Goal: Task Accomplishment & Management: Manage account settings

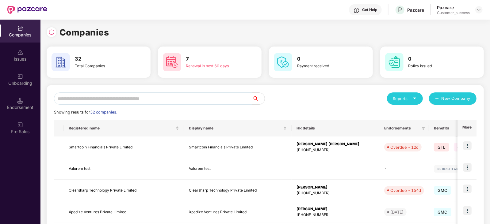
click at [192, 100] on input "text" at bounding box center [153, 99] width 198 height 12
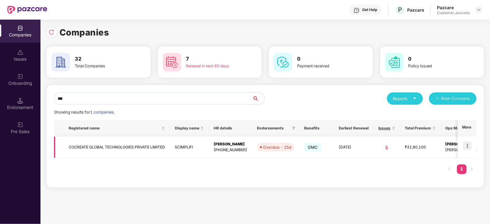
type input "***"
click at [470, 147] on img at bounding box center [467, 146] width 9 height 9
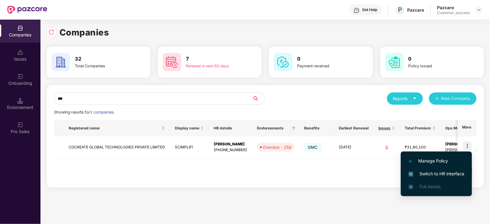
click at [441, 175] on span "Switch to HR interface" at bounding box center [436, 174] width 56 height 7
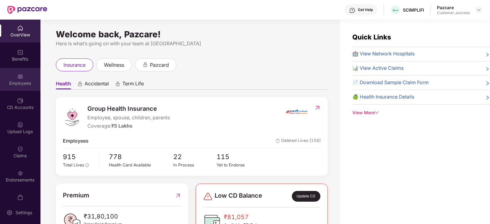
click at [12, 74] on div "Employees" at bounding box center [20, 79] width 40 height 23
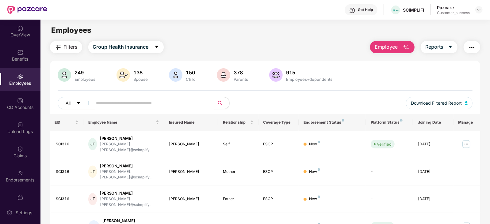
click at [130, 103] on input "text" at bounding box center [151, 103] width 110 height 9
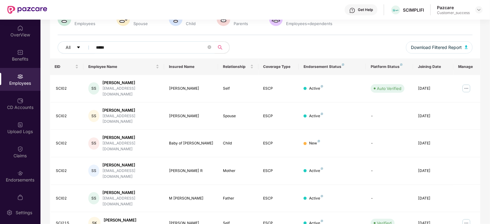
scroll to position [62, 0]
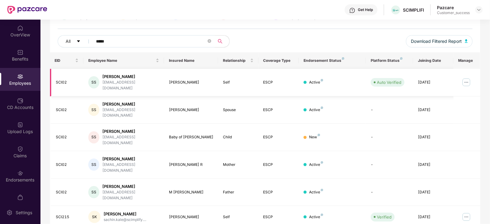
type input "*****"
click at [470, 81] on img at bounding box center [466, 83] width 10 height 10
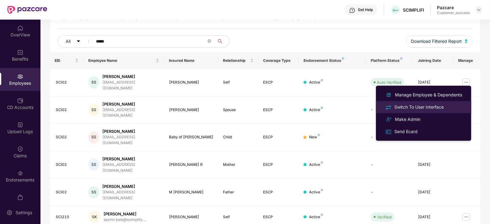
click at [428, 106] on div "Switch To User Interface" at bounding box center [419, 107] width 52 height 7
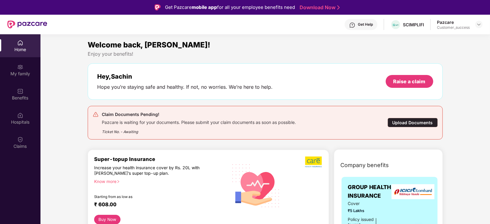
click at [417, 122] on div "Upload Documents" at bounding box center [412, 122] width 50 height 9
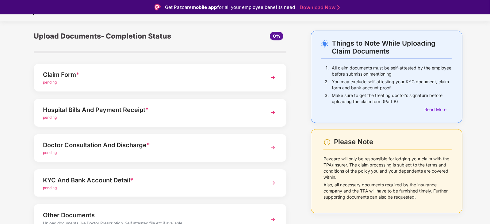
click at [229, 74] on div "Claim Form *" at bounding box center [150, 75] width 214 height 10
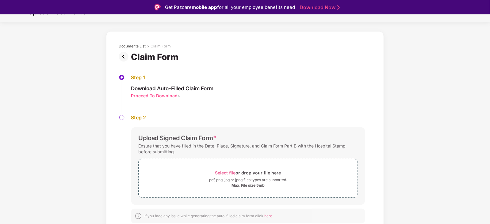
click at [150, 82] on span "Download Auto-Filled Claim Form Proceed To Download >" at bounding box center [172, 90] width 82 height 18
click at [46, 27] on section "Upload Documents Documents List > Claim Form Claim Form Step 1 Download Auto-Fi…" at bounding box center [245, 120] width 490 height 237
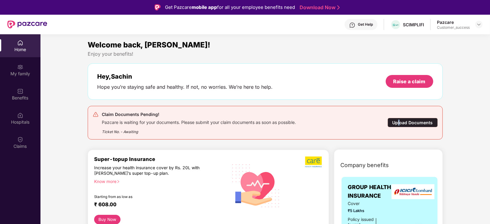
drag, startPoint x: 399, startPoint y: 115, endPoint x: 398, endPoint y: 123, distance: 7.8
click at [398, 123] on div "Claim Documents Pending! Pazcare is waiting for your documents. Please submit y…" at bounding box center [265, 123] width 345 height 24
click at [398, 123] on div "Upload Documents" at bounding box center [412, 122] width 50 height 9
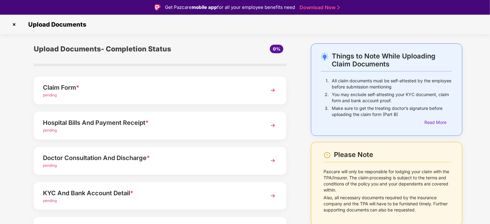
scroll to position [46, 0]
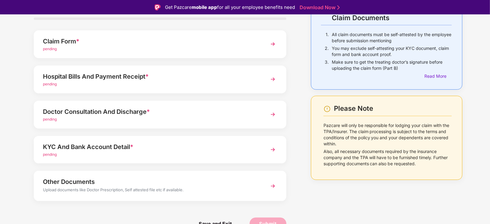
click at [273, 187] on img at bounding box center [272, 186] width 11 height 11
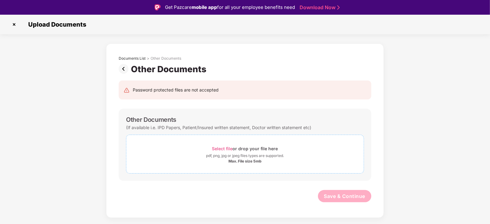
click at [231, 149] on span "Select file" at bounding box center [222, 148] width 21 height 5
click at [14, 25] on img at bounding box center [14, 25] width 10 height 10
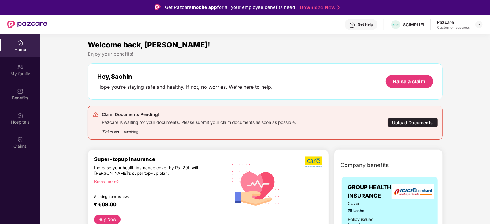
click at [403, 122] on div "Upload Documents" at bounding box center [412, 122] width 50 height 9
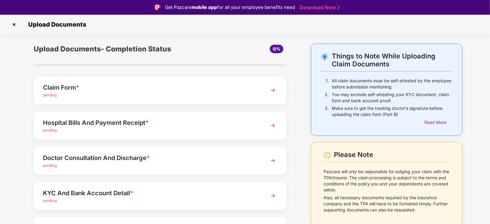
click at [189, 90] on div "Claim Form *" at bounding box center [150, 88] width 214 height 10
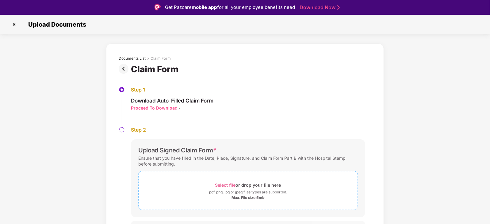
click at [235, 203] on span "Select file or drop your file here pdf, png, jpg or jpeg files types are suppor…" at bounding box center [247, 190] width 219 height 29
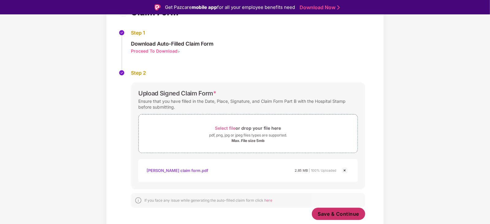
scroll to position [57, 0]
click at [331, 215] on span "Save & Continue" at bounding box center [338, 214] width 41 height 7
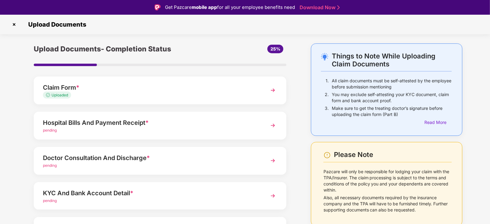
click at [132, 119] on div "Hospital Bills And Payment Receipt *" at bounding box center [150, 123] width 214 height 10
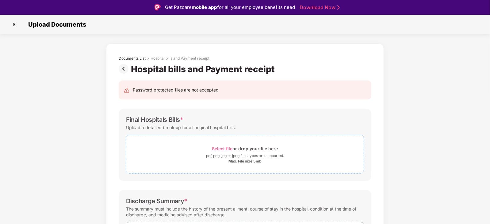
click at [215, 155] on div "pdf, png, jpg or jpeg files types are supported." at bounding box center [245, 156] width 78 height 6
click at [13, 22] on img at bounding box center [14, 25] width 10 height 10
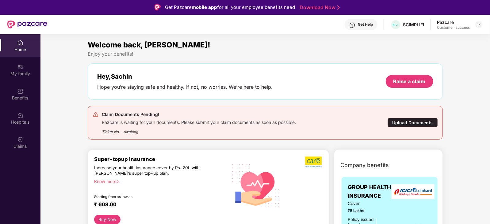
click at [403, 120] on div "Upload Documents" at bounding box center [412, 122] width 50 height 9
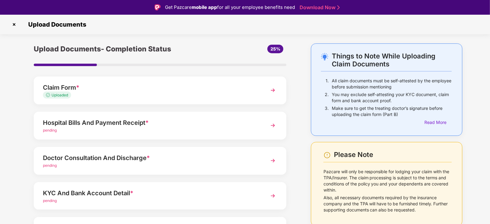
scroll to position [46, 0]
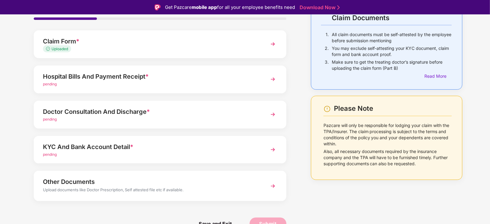
click at [161, 182] on div "Other Documents" at bounding box center [150, 182] width 214 height 10
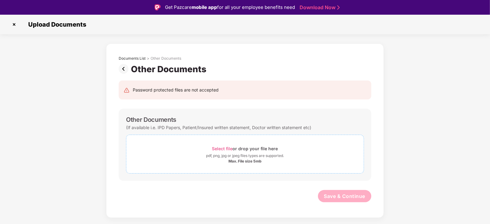
click at [233, 164] on div "Max. File size 5mb" at bounding box center [244, 161] width 33 height 5
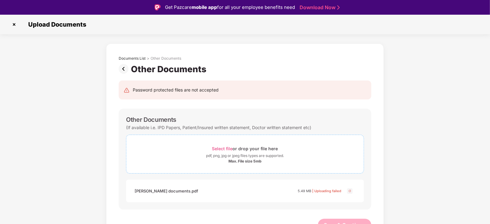
click at [213, 154] on div "pdf, png, jpg or jpeg files types are supported." at bounding box center [245, 156] width 78 height 6
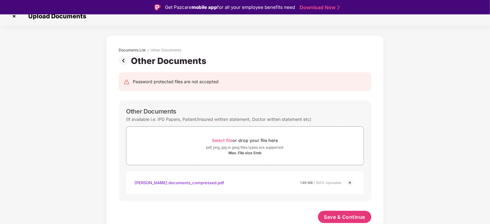
scroll to position [8, 0]
click at [334, 217] on span "Save & Continue" at bounding box center [344, 217] width 41 height 7
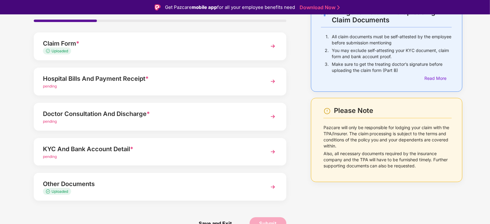
scroll to position [15, 0]
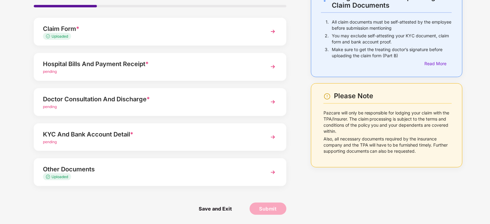
click at [217, 125] on div "KYC And Bank Account Detail * pending" at bounding box center [160, 137] width 252 height 28
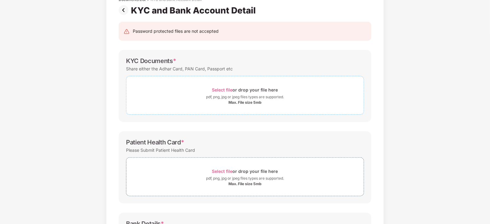
scroll to position [0, 0]
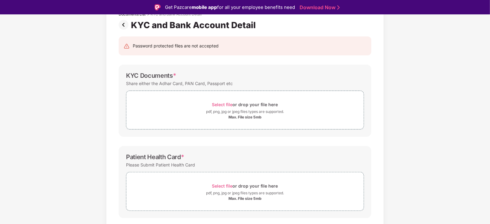
click at [207, 135] on div "KYC Documents * Share either the Adhar Card, PAN Card, Passport etc Select file…" at bounding box center [245, 101] width 252 height 72
click at [214, 104] on span "Select file" at bounding box center [222, 104] width 21 height 5
click at [219, 105] on span "Select file" at bounding box center [222, 104] width 21 height 5
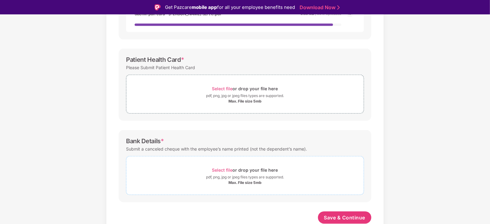
scroll to position [173, 0]
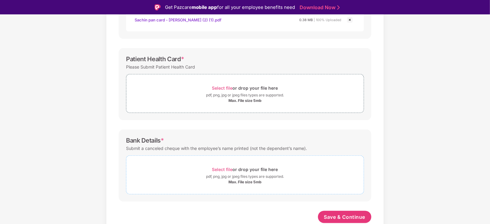
click at [223, 165] on div "Select file or drop your file here" at bounding box center [245, 169] width 66 height 8
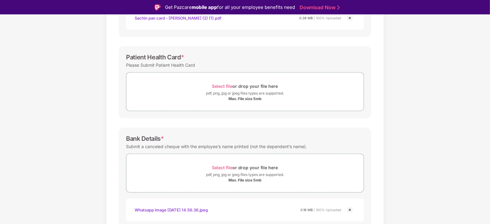
scroll to position [187, 0]
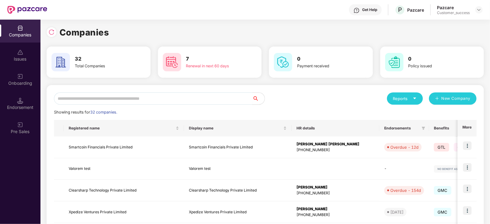
click at [96, 97] on input "text" at bounding box center [153, 99] width 198 height 12
click at [86, 93] on input "text" at bounding box center [153, 99] width 198 height 12
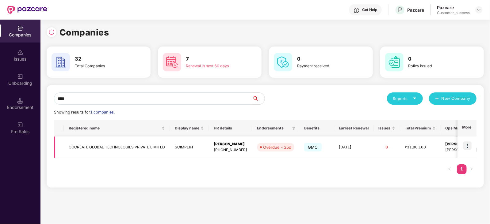
type input "****"
click at [467, 148] on img at bounding box center [467, 146] width 9 height 9
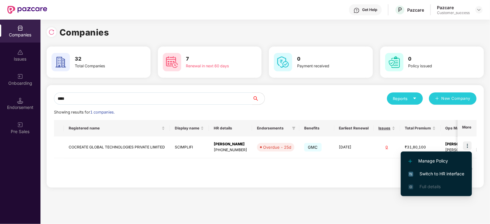
click at [435, 171] on span "Switch to HR interface" at bounding box center [436, 174] width 56 height 7
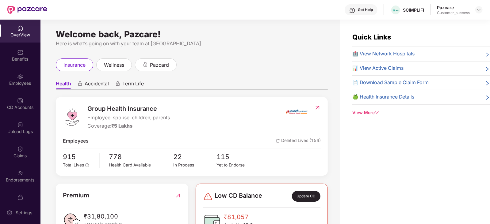
click at [26, 78] on div "Employees" at bounding box center [20, 79] width 40 height 23
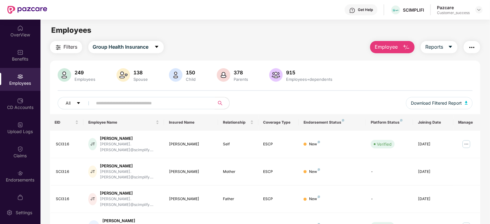
click at [154, 99] on input "text" at bounding box center [151, 103] width 110 height 9
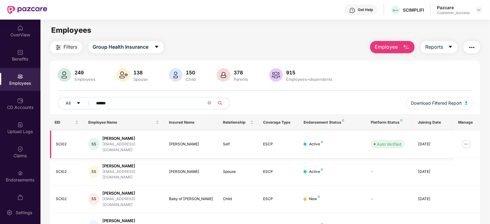
scroll to position [19, 0]
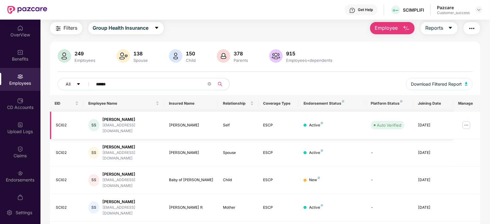
type input "******"
click at [467, 123] on img at bounding box center [466, 125] width 10 height 10
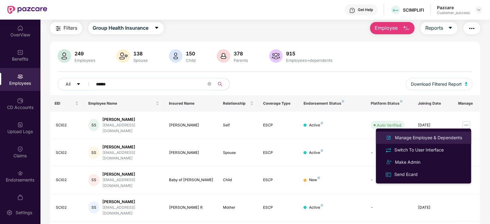
click at [450, 134] on div "Manage Employee & Dependents" at bounding box center [428, 137] width 70 height 7
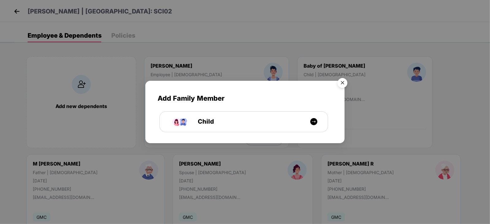
click at [343, 81] on img "Close" at bounding box center [342, 83] width 17 height 17
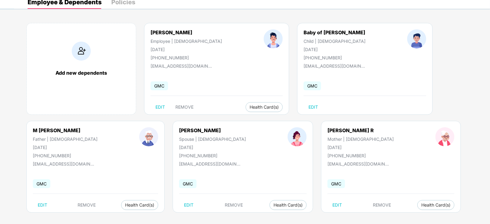
scroll to position [34, 0]
click at [273, 204] on span "Health Card(s)" at bounding box center [287, 204] width 29 height 3
click at [249, 215] on span "Health Insurance(ESCP)" at bounding box center [251, 216] width 56 height 7
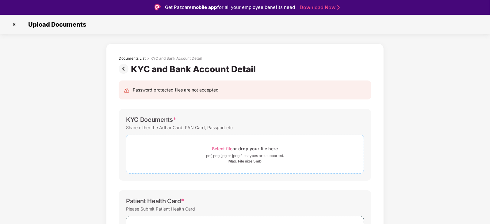
scroll to position [41, 0]
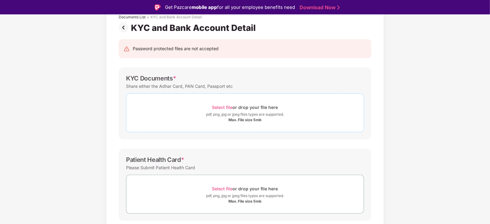
click at [221, 106] on span "Select file" at bounding box center [222, 107] width 21 height 5
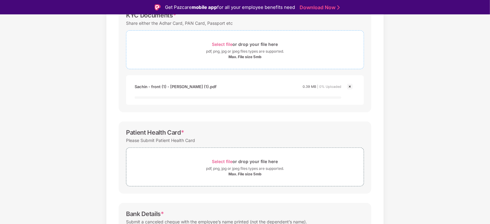
scroll to position [105, 0]
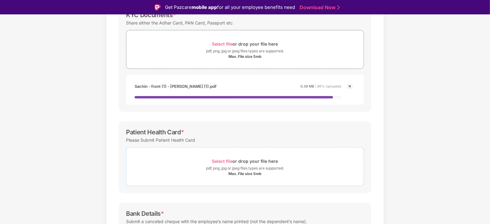
click at [220, 161] on span "Select file" at bounding box center [222, 161] width 21 height 5
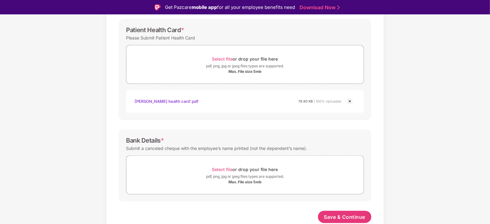
scroll to position [200, 0]
click at [234, 172] on div "Select file or drop your file here" at bounding box center [245, 170] width 66 height 8
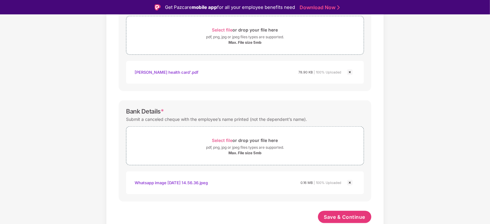
scroll to position [229, 0]
click at [338, 218] on span "Save & Continue" at bounding box center [344, 217] width 41 height 7
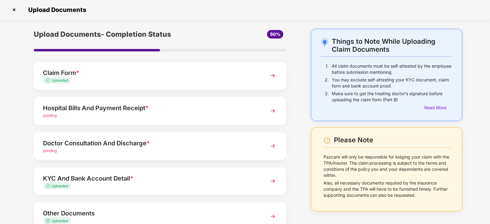
click at [0, 170] on div "Things to Note While Uploading Claim Documents 1. All claim documents must be s…" at bounding box center [245, 149] width 490 height 240
click at [127, 108] on div "Hospital Bills And Payment Receipt *" at bounding box center [150, 108] width 214 height 10
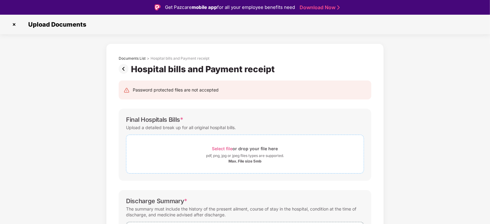
click at [233, 149] on div "Select file or drop your file here" at bounding box center [245, 149] width 66 height 8
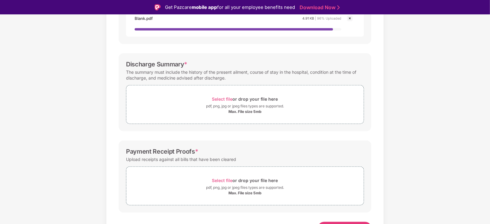
scroll to position [174, 0]
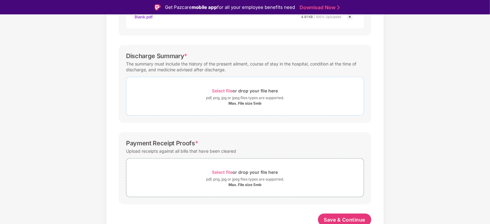
click at [214, 101] on div "pdf, png, jpg or jpeg files types are supported." at bounding box center [245, 98] width 78 height 6
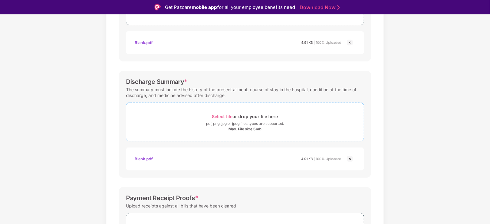
scroll to position [206, 0]
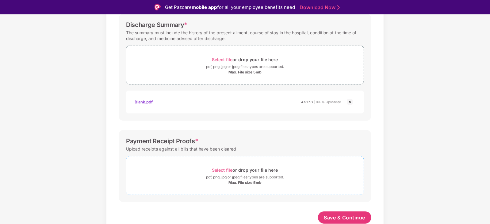
click at [217, 180] on div "pdf, png, jpg or jpeg files types are supported." at bounding box center [245, 177] width 78 height 6
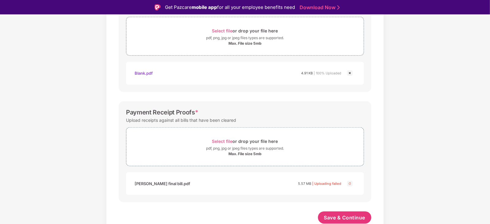
click at [349, 184] on img at bounding box center [349, 183] width 7 height 7
click at [255, 141] on div "Select file or drop your file here" at bounding box center [245, 141] width 66 height 8
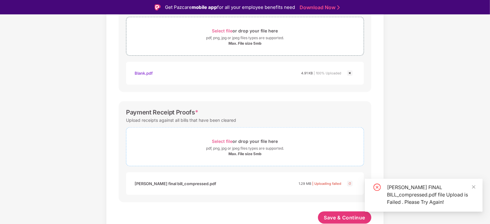
click at [239, 140] on div "Select file or drop your file here" at bounding box center [245, 141] width 66 height 8
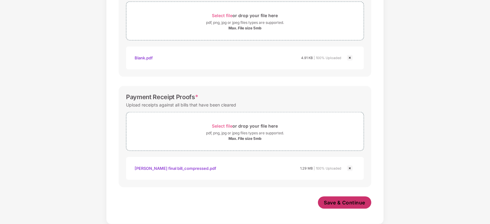
scroll to position [235, 0]
click at [351, 200] on span "Save & Continue" at bounding box center [344, 203] width 41 height 7
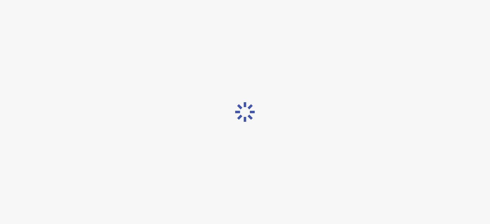
scroll to position [0, 0]
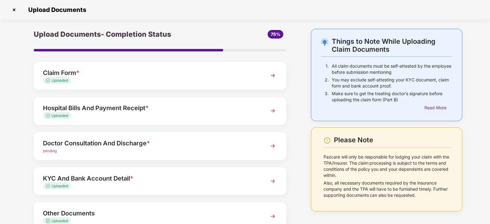
click at [157, 143] on div "Doctor Consultation And Discharge *" at bounding box center [150, 143] width 214 height 10
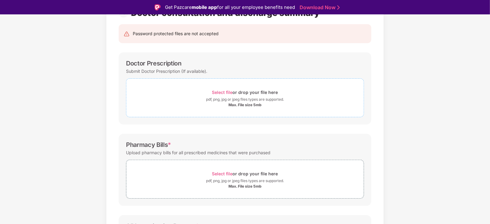
scroll to position [57, 0]
click at [222, 88] on div "Select file or drop your file here" at bounding box center [245, 92] width 66 height 8
click at [227, 174] on span "Select file" at bounding box center [222, 173] width 21 height 5
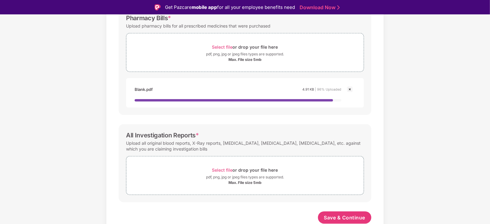
scroll to position [15, 0]
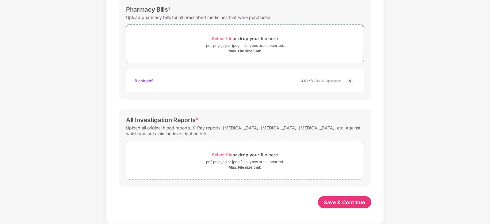
click at [219, 152] on span "Select file" at bounding box center [222, 154] width 21 height 5
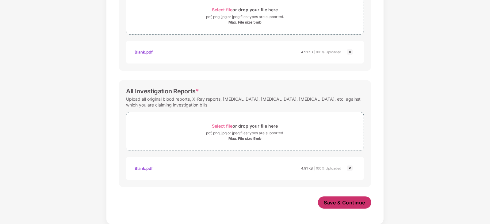
scroll to position [206, 0]
click at [352, 203] on span "Save & Continue" at bounding box center [344, 203] width 41 height 7
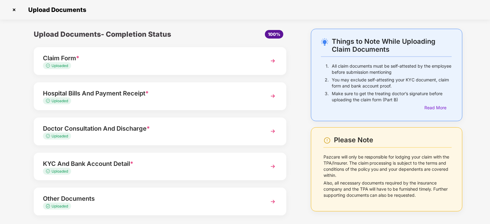
scroll to position [29, 0]
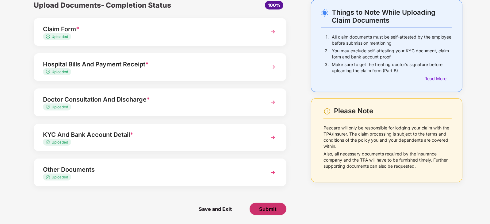
click at [270, 206] on span "Submit" at bounding box center [267, 209] width 17 height 7
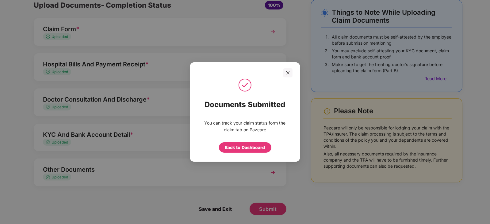
click at [248, 154] on div "You can track your claim status form the claim tab on Pazcare Back to Dashboard" at bounding box center [245, 136] width 110 height 39
click at [252, 151] on div "Back to Dashboard" at bounding box center [245, 147] width 52 height 10
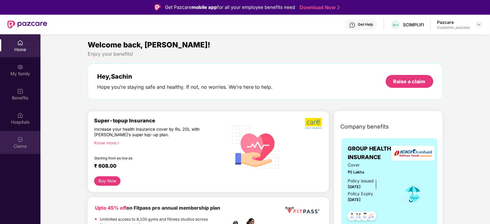
click at [14, 146] on div "Claims" at bounding box center [20, 146] width 40 height 6
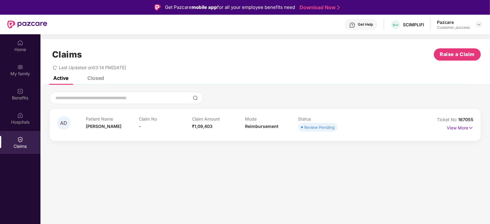
click at [459, 120] on span "167055" at bounding box center [465, 119] width 15 height 5
click at [442, 118] on span "Ticket No" at bounding box center [447, 119] width 21 height 5
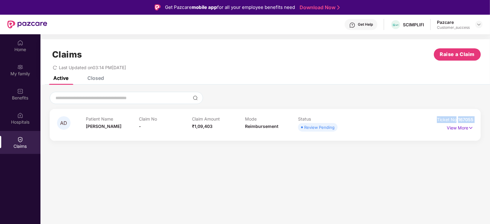
copy div "Ticket No 167055"
drag, startPoint x: 455, startPoint y: 90, endPoint x: 0, endPoint y: 121, distance: 455.7
click at [455, 90] on div "AD Patient Name [PERSON_NAME] Claim No - Claim Amount ₹1,09,403 Mode Reimbursem…" at bounding box center [264, 116] width 449 height 62
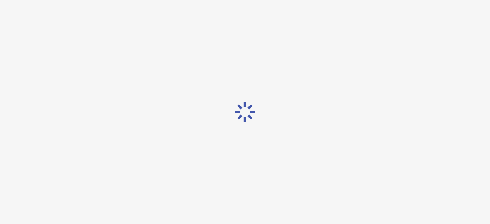
scroll to position [15, 0]
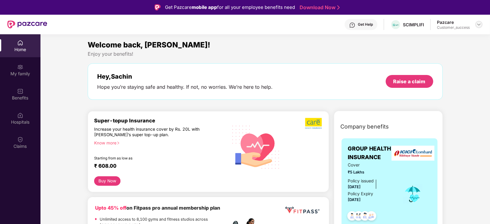
click at [477, 25] on img at bounding box center [478, 24] width 5 height 5
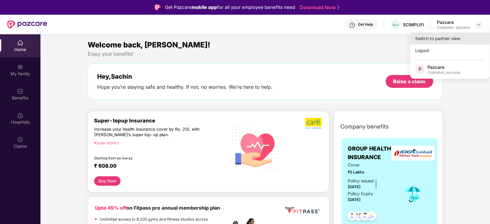
click at [439, 37] on div "Switch to partner view" at bounding box center [450, 38] width 80 height 12
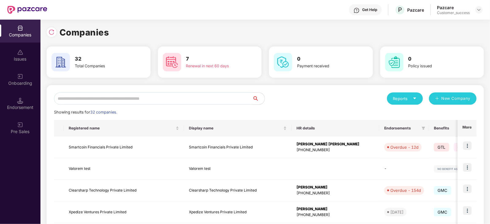
click at [218, 97] on input "text" at bounding box center [153, 99] width 198 height 12
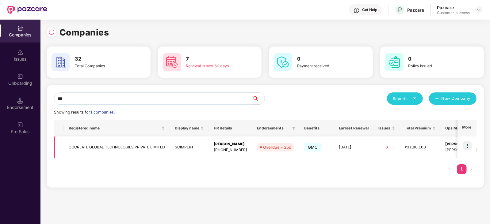
type input "***"
click at [469, 144] on img at bounding box center [467, 146] width 9 height 9
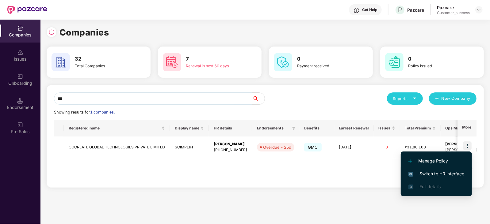
click at [436, 174] on span "Switch to HR interface" at bounding box center [436, 174] width 56 height 7
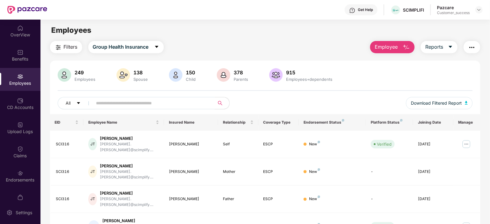
click at [137, 101] on input "text" at bounding box center [151, 103] width 110 height 9
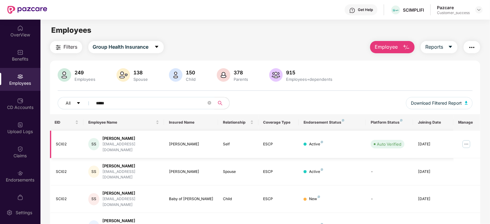
click at [465, 146] on img at bounding box center [466, 144] width 10 height 10
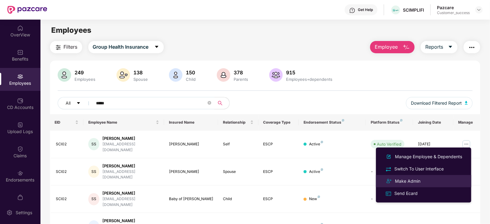
click at [404, 181] on div "Make Admin" at bounding box center [407, 181] width 28 height 7
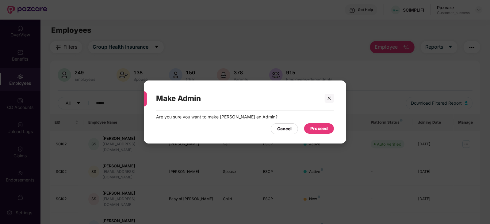
click at [323, 127] on div "Proceed" at bounding box center [318, 128] width 17 height 7
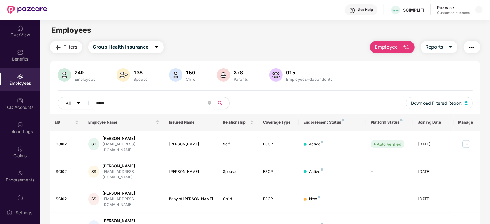
click at [110, 104] on input "*****" at bounding box center [151, 103] width 110 height 9
type input "*"
type input "****"
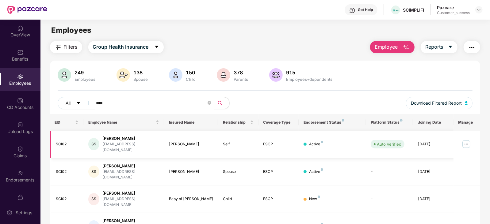
click at [464, 140] on img at bounding box center [466, 144] width 10 height 10
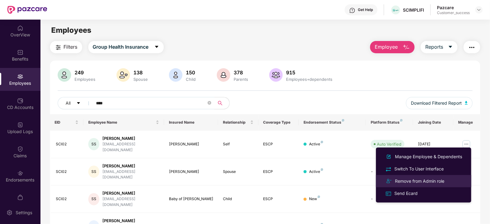
click at [415, 176] on li "Remove from Admin role" at bounding box center [423, 181] width 95 height 12
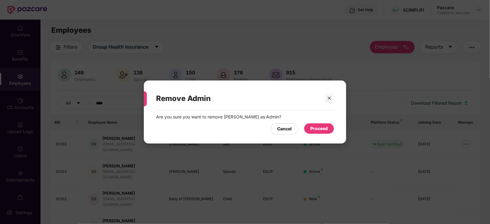
click at [317, 127] on div "Proceed" at bounding box center [318, 128] width 17 height 7
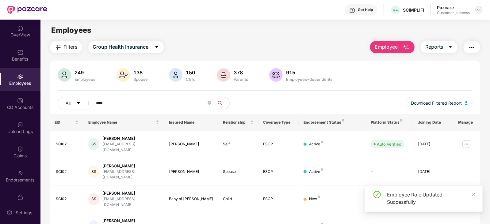
click at [479, 10] on img at bounding box center [478, 9] width 5 height 5
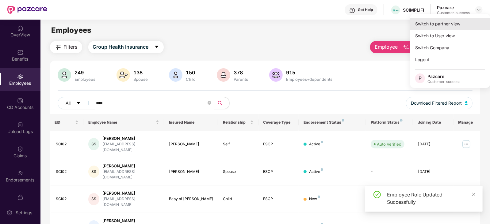
click at [445, 24] on div "Switch to partner view" at bounding box center [450, 24] width 80 height 12
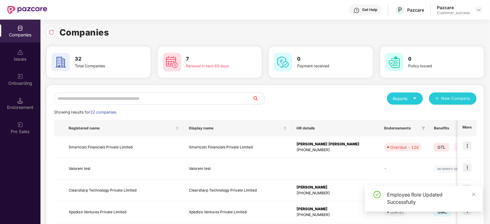
click at [100, 100] on input "text" at bounding box center [153, 99] width 198 height 12
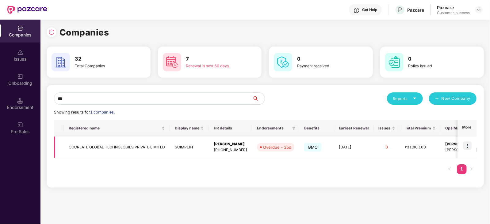
type input "***"
click at [466, 146] on img at bounding box center [467, 146] width 9 height 9
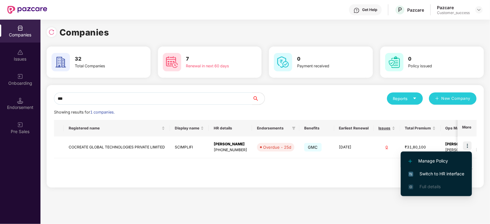
click at [434, 161] on span "Manage Policy" at bounding box center [436, 161] width 56 height 7
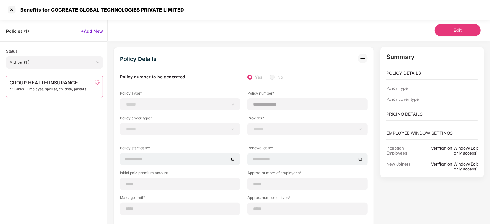
scroll to position [18, 0]
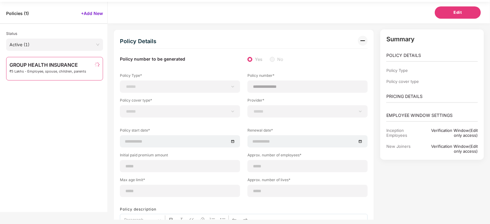
select select "**********"
type input "**********"
select select "**********"
type input "**********"
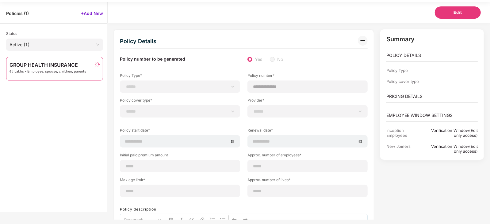
type input "***"
type input "**"
type input "***"
type input "*"
type input "**"
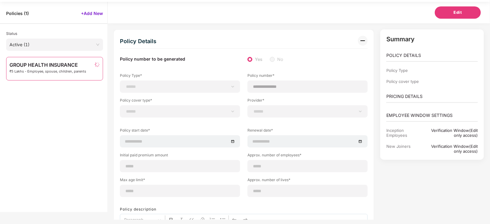
select select "*****"
type input "******"
type input "**********"
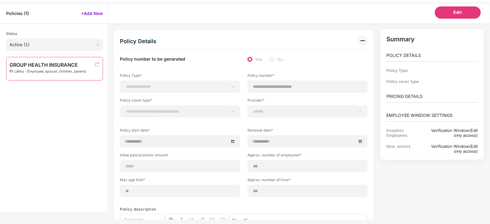
select select "******"
type input "*****"
select select "********"
select select "**********"
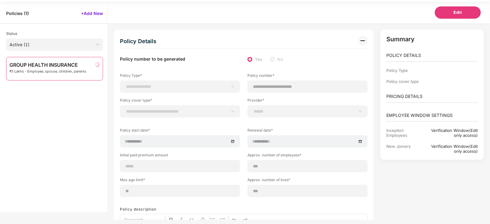
select select "**********"
select select "*"
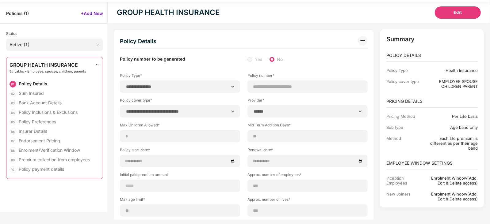
select select "*****"
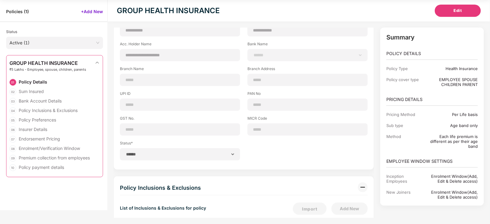
scroll to position [467, 0]
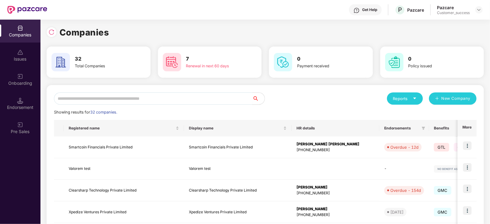
click at [104, 100] on input "text" at bounding box center [153, 99] width 198 height 12
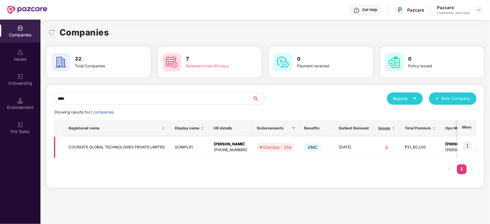
type input "****"
click at [99, 151] on td "COCREATE GLOBAL TECHNOLOGIES PRIVATE LIMITED" at bounding box center [117, 148] width 106 height 22
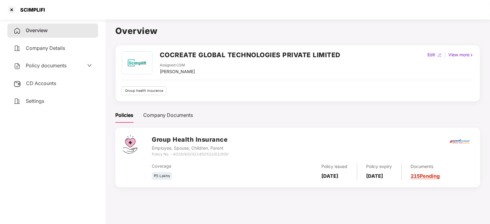
click at [433, 56] on div "Edit" at bounding box center [431, 54] width 10 height 7
select select "*****"
select select "**********"
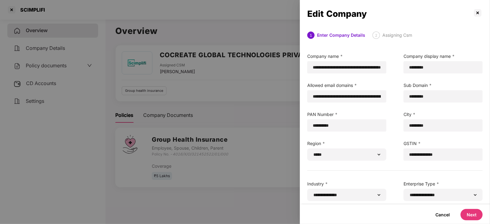
click at [467, 214] on button "Next" at bounding box center [471, 214] width 22 height 11
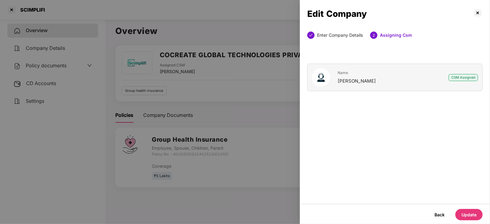
click at [467, 214] on button "Update" at bounding box center [468, 214] width 27 height 11
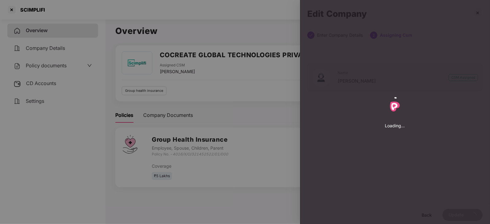
select select "*****"
select select "**********"
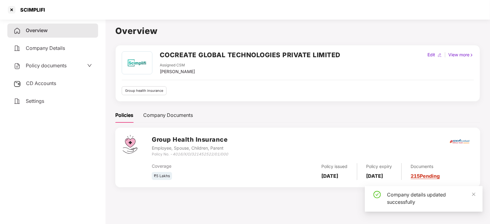
click at [44, 48] on span "Company Details" at bounding box center [45, 48] width 39 height 6
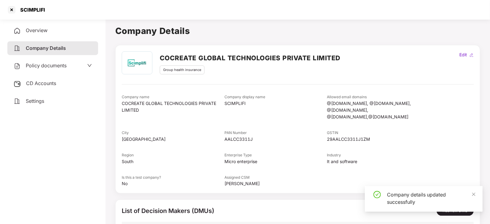
scroll to position [43, 0]
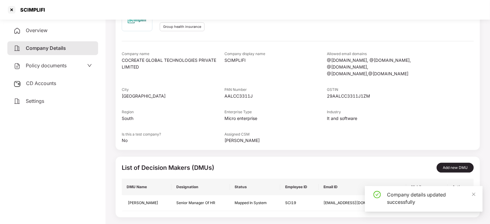
click at [454, 163] on button "Add new DMU" at bounding box center [454, 168] width 37 height 10
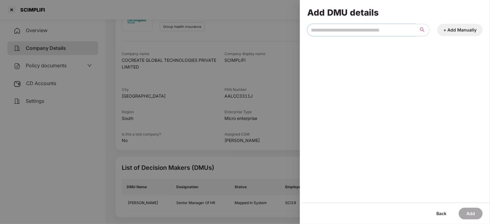
click at [363, 28] on input "search" at bounding box center [361, 30] width 108 height 12
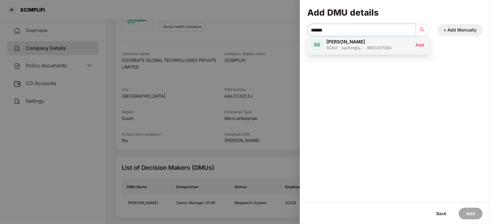
click at [350, 44] on span "[PERSON_NAME]" at bounding box center [358, 42] width 65 height 6
type input "******"
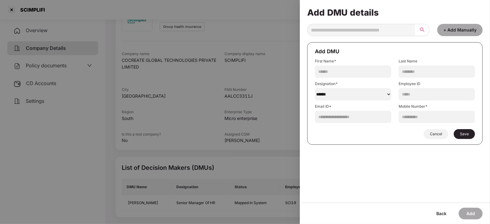
click at [468, 135] on span "Save" at bounding box center [464, 134] width 9 height 5
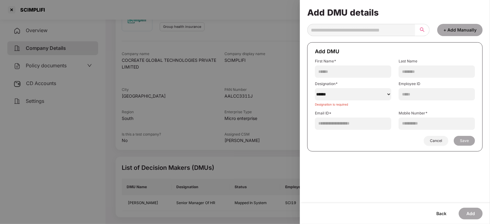
click at [376, 91] on select "******" at bounding box center [353, 94] width 76 height 12
select select "***"
click at [315, 88] on select "******" at bounding box center [353, 94] width 76 height 12
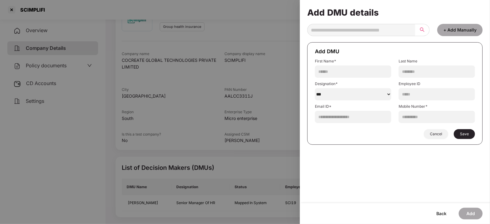
click at [462, 134] on span "Save" at bounding box center [464, 134] width 9 height 5
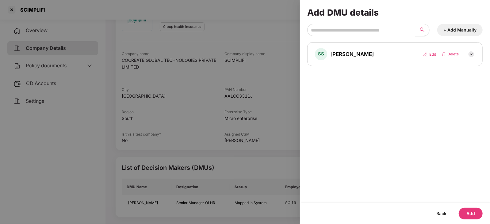
click at [475, 211] on button "Add" at bounding box center [470, 214] width 24 height 12
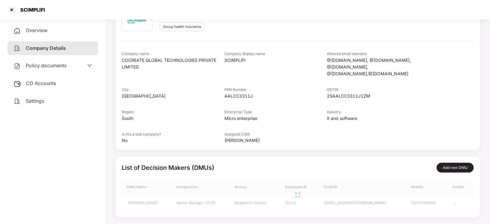
scroll to position [0, 0]
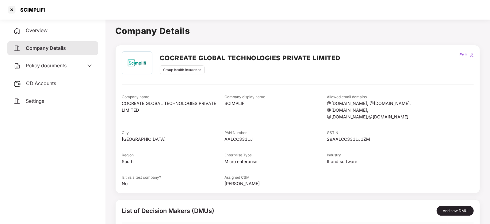
click at [34, 28] on span "Overview" at bounding box center [37, 30] width 22 height 6
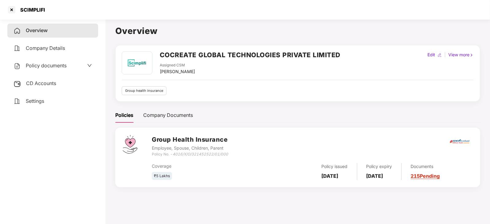
click at [51, 50] on span "Company Details" at bounding box center [45, 48] width 39 height 6
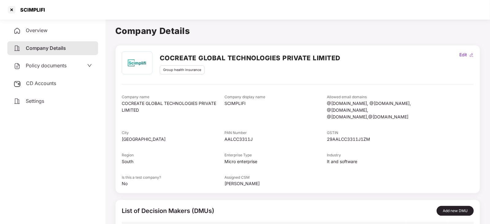
scroll to position [59, 0]
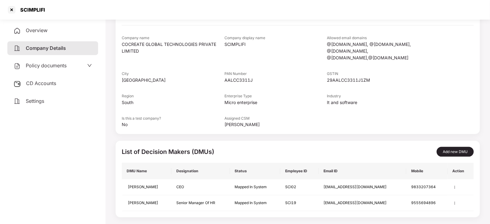
click at [265, 60] on div "Company name COCREATE GLOBAL TECHNOLOGIES PRIVATE LIMITED Company display name …" at bounding box center [298, 81] width 352 height 93
click at [13, 10] on div at bounding box center [12, 10] width 10 height 10
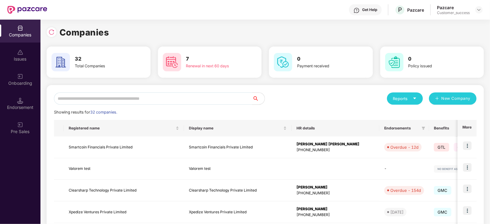
scroll to position [0, 0]
